Goal: Find specific page/section: Find specific page/section

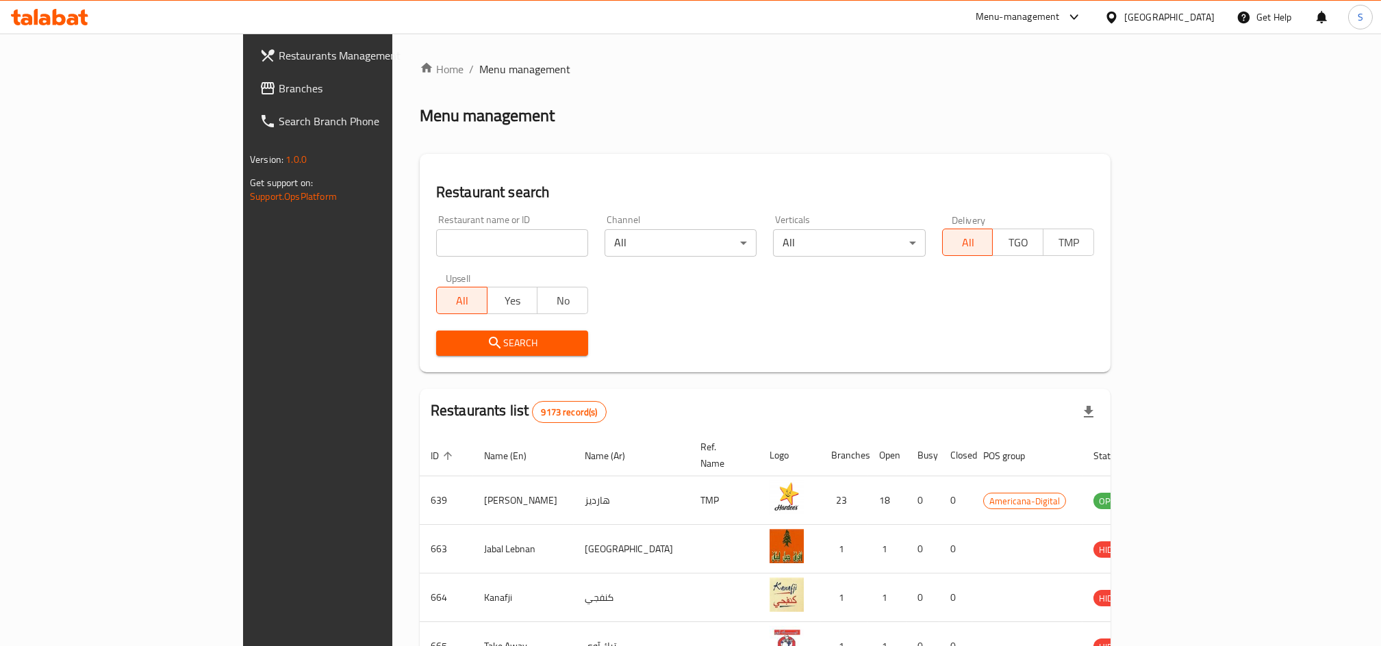
click at [436, 242] on input "search" at bounding box center [512, 242] width 152 height 27
type input "zaman al"
click button "Search" at bounding box center [512, 343] width 152 height 25
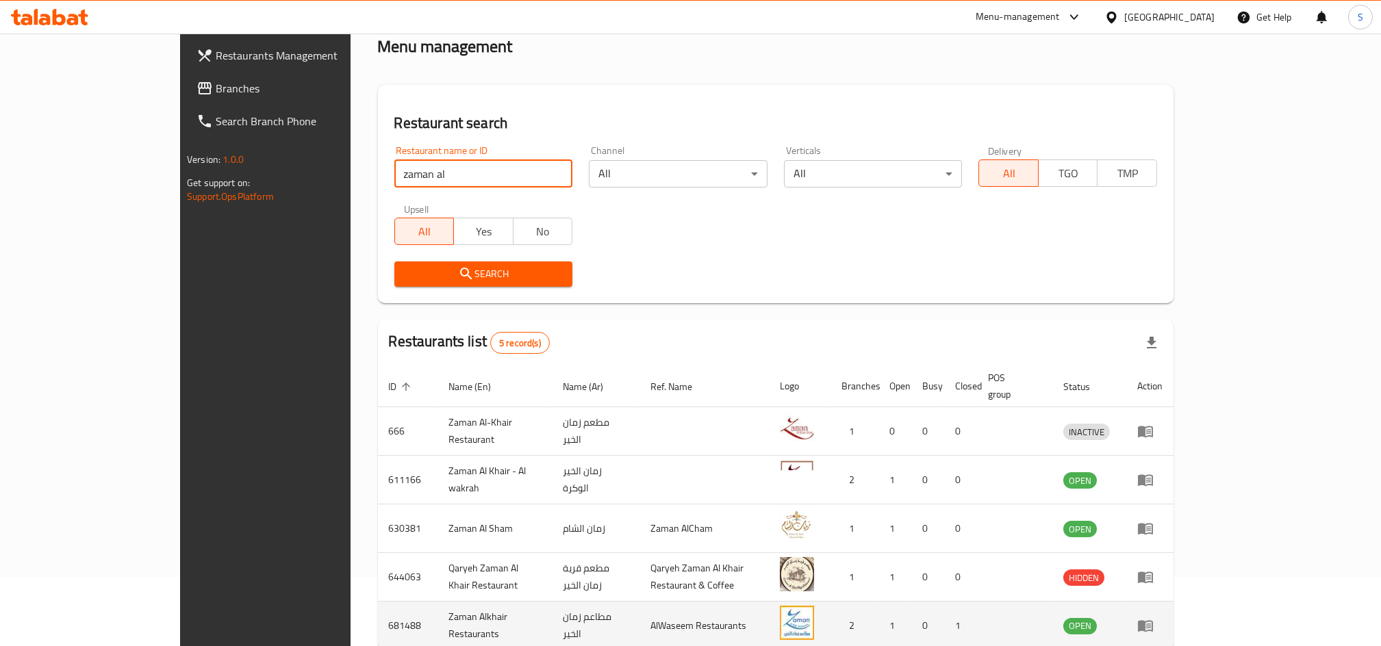
scroll to position [132, 0]
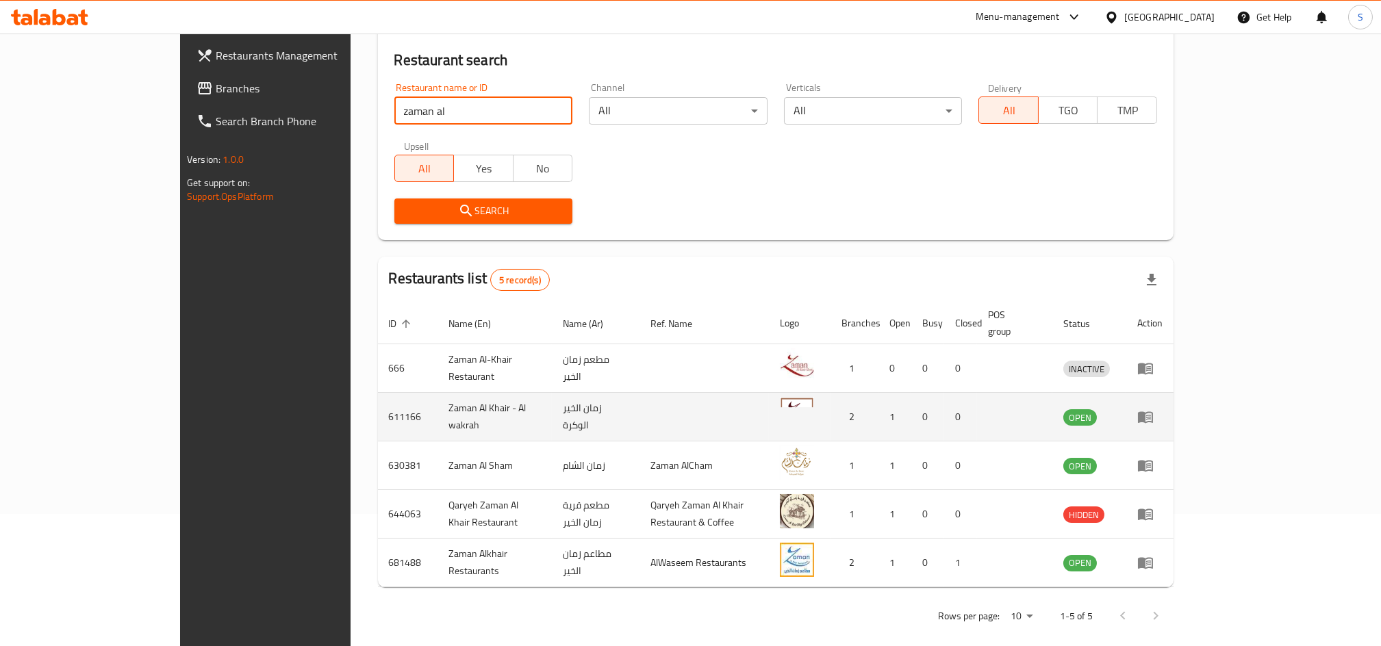
click at [1163, 409] on link "enhanced table" at bounding box center [1149, 417] width 25 height 16
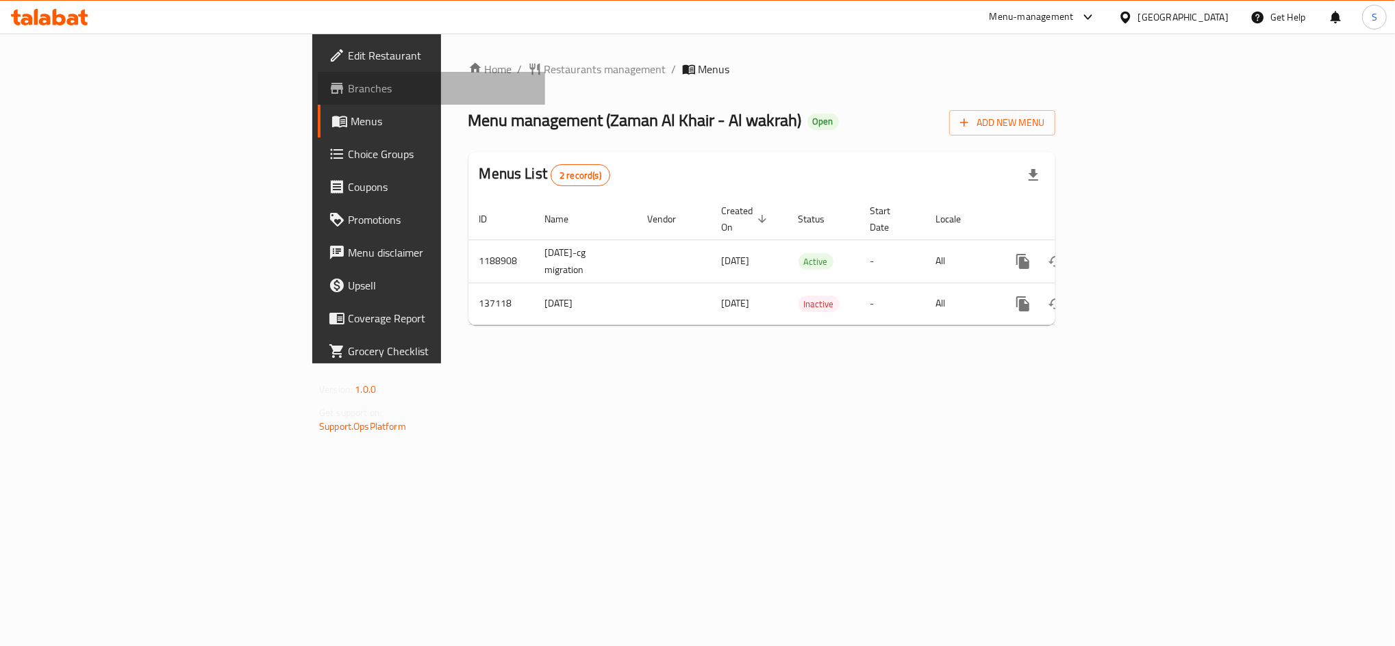
click at [348, 93] on span "Branches" at bounding box center [441, 88] width 186 height 16
click at [348, 94] on span "Branches" at bounding box center [441, 88] width 186 height 16
